Goal: Information Seeking & Learning: Learn about a topic

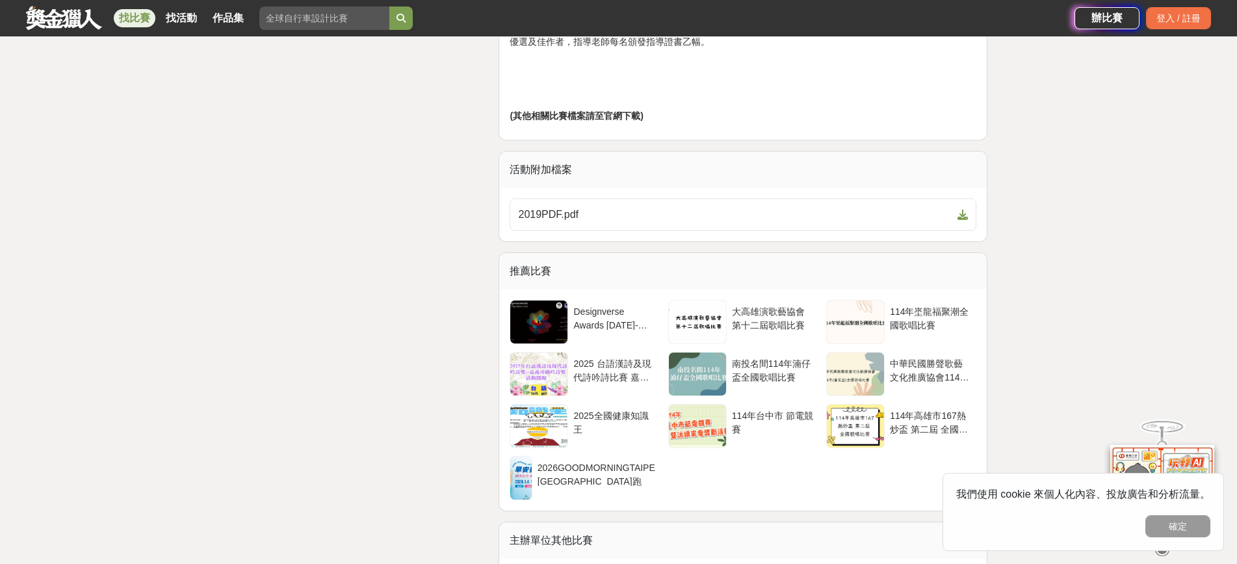
scroll to position [2665, 0]
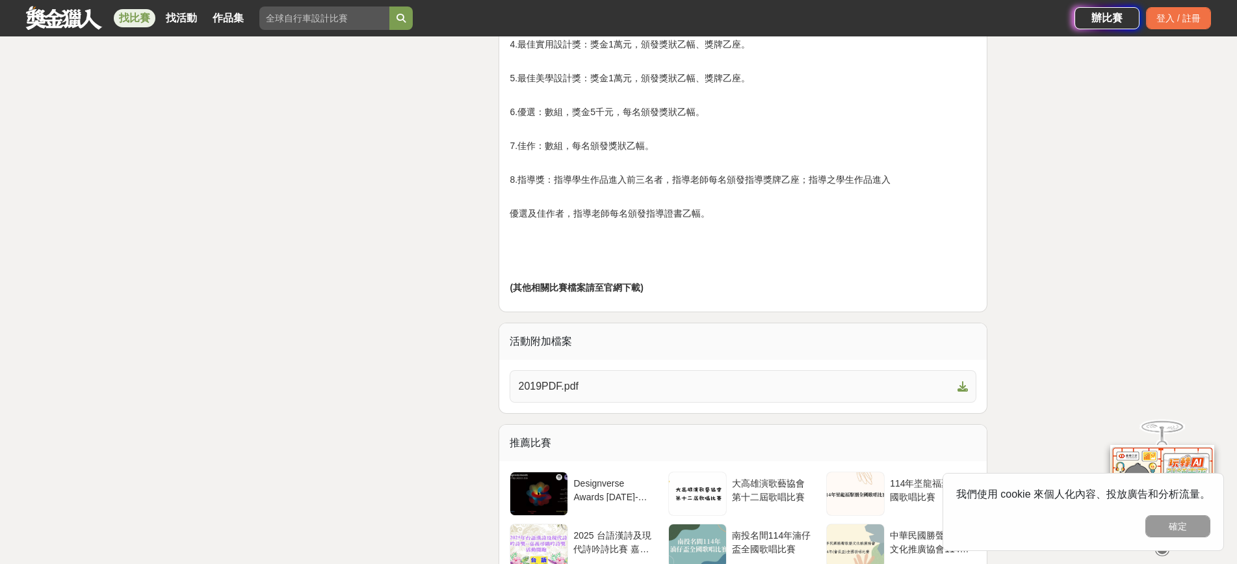
click at [962, 390] on icon at bounding box center [962, 386] width 10 height 10
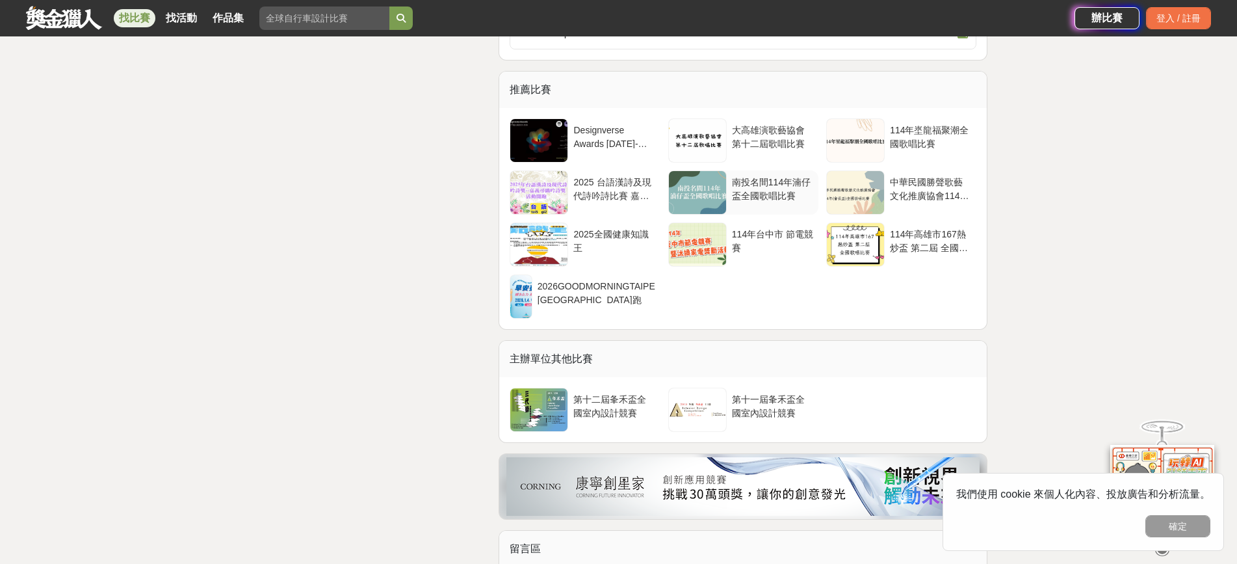
scroll to position [3120, 0]
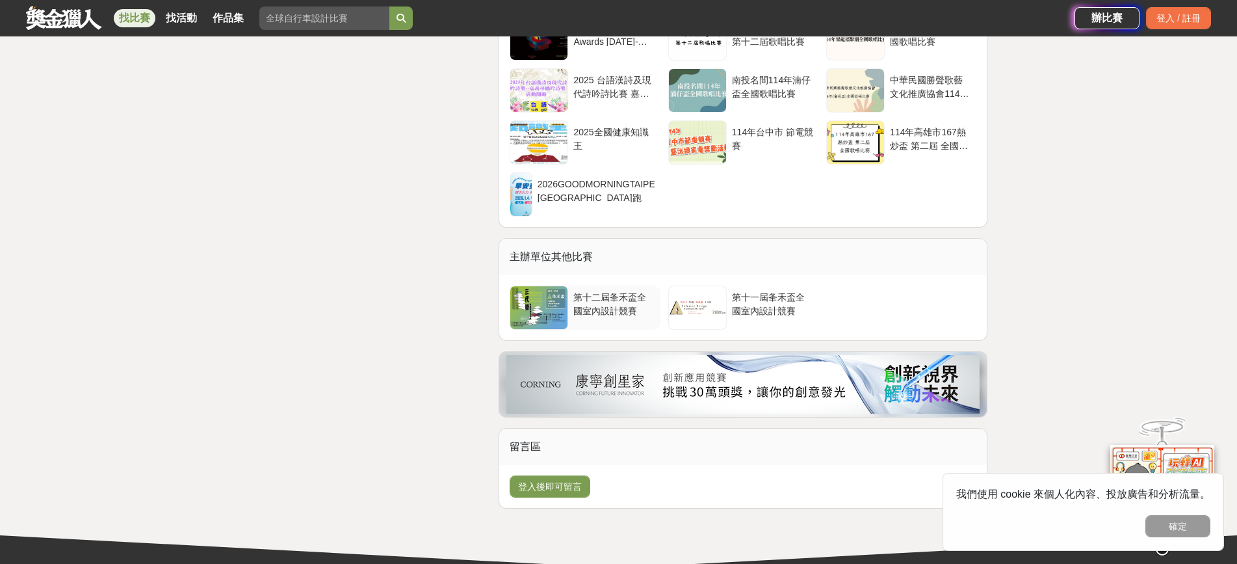
click at [579, 306] on div "第十二屆夆禾盃全國室內設計競賽" at bounding box center [613, 303] width 81 height 25
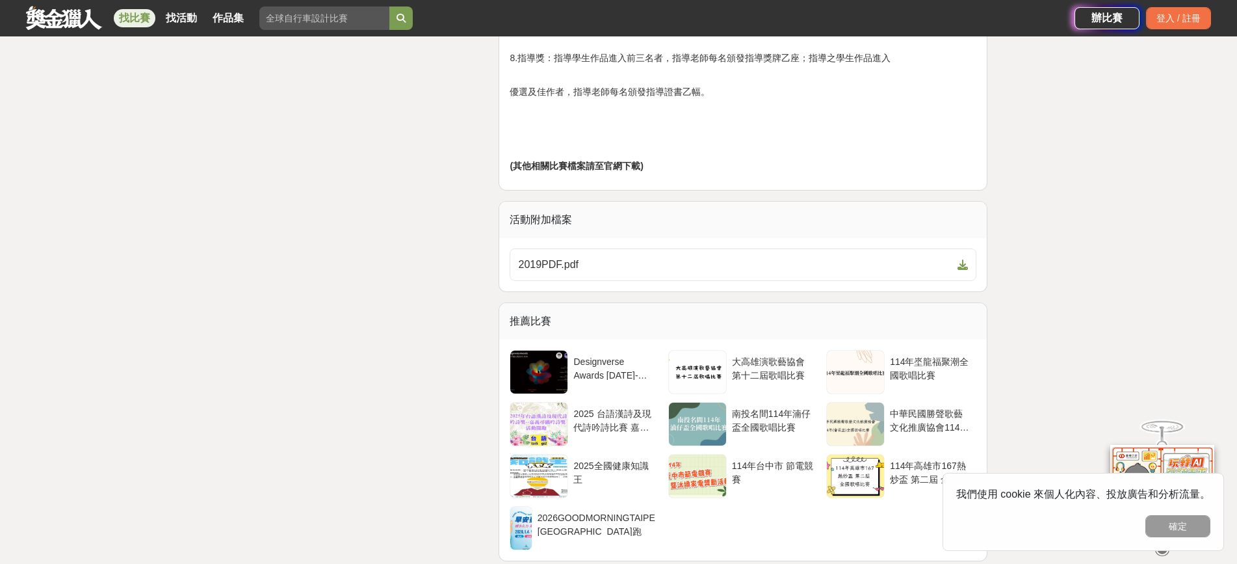
scroll to position [2990, 0]
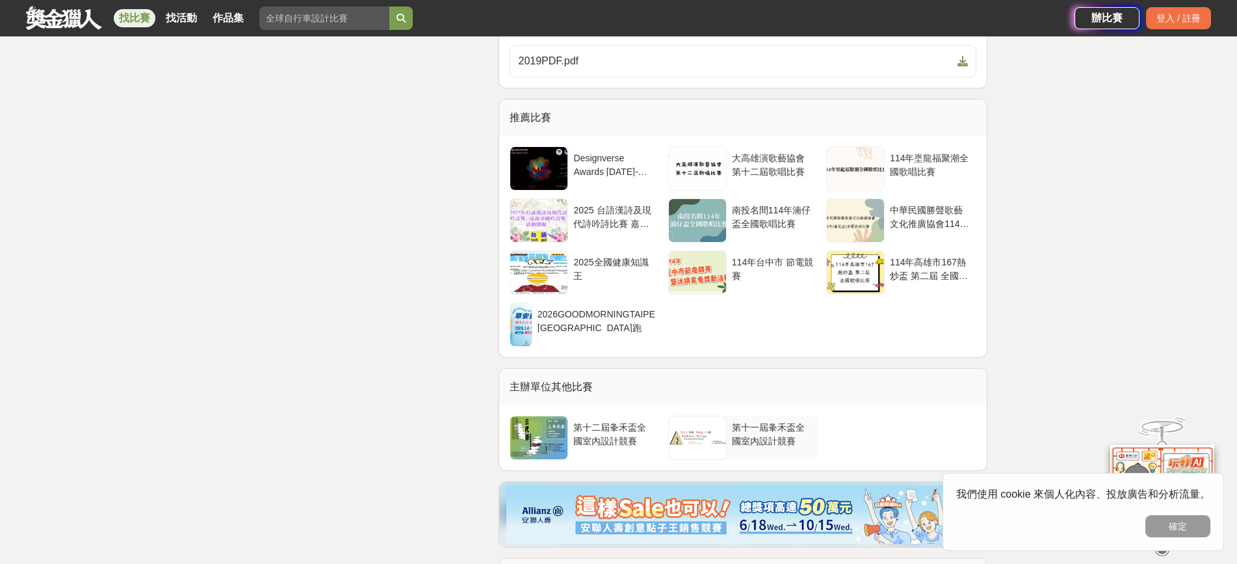
click at [703, 439] on div at bounding box center [697, 437] width 57 height 43
